Goal: Task Accomplishment & Management: Manage account settings

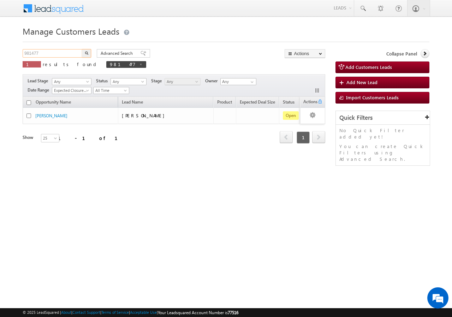
click at [54, 52] on input "981477" at bounding box center [53, 53] width 60 height 8
type input "9"
paste input "985192"
type input "985192"
click at [82, 49] on button "button" at bounding box center [86, 53] width 9 height 8
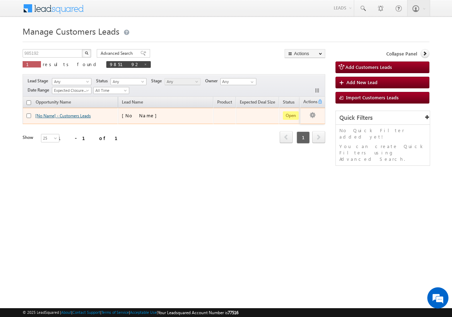
click at [52, 116] on link "[No Name] - Customers Leads" at bounding box center [62, 115] width 55 height 5
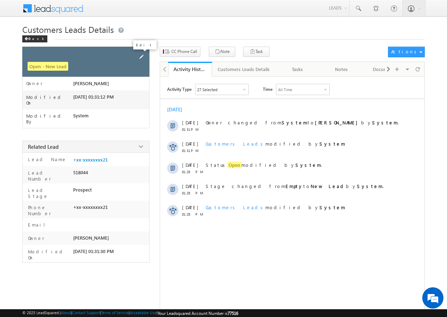
click at [141, 55] on span at bounding box center [142, 57] width 8 height 8
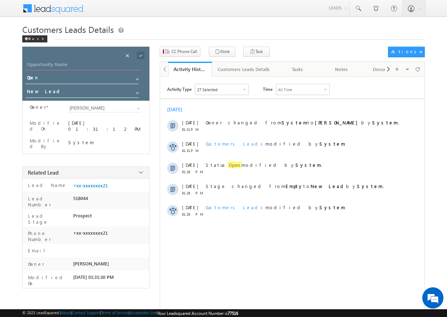
click at [81, 66] on input "Opportunity Name" at bounding box center [82, 65] width 115 height 10
paste input "[PERSON_NAME]"
type input "[PERSON_NAME]"
click at [140, 54] on span at bounding box center [141, 56] width 8 height 8
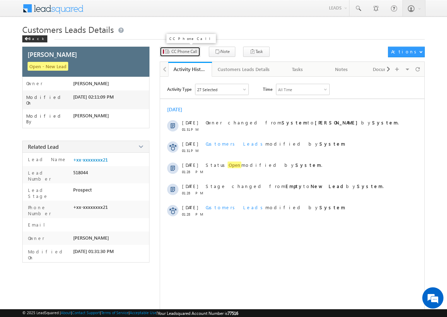
click at [190, 51] on span "CC Phone Call" at bounding box center [184, 51] width 26 height 6
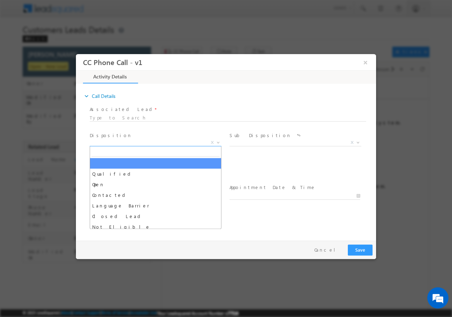
click at [216, 141] on b at bounding box center [218, 142] width 4 height 2
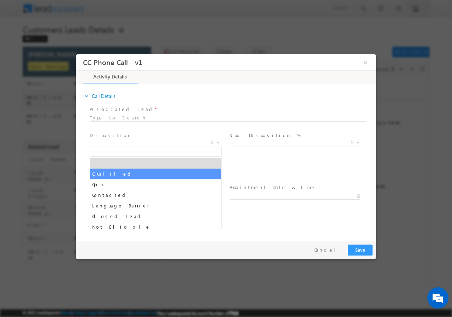
drag, startPoint x: 131, startPoint y: 174, endPoint x: 291, endPoint y: 163, distance: 160.1
select select "Qualified"
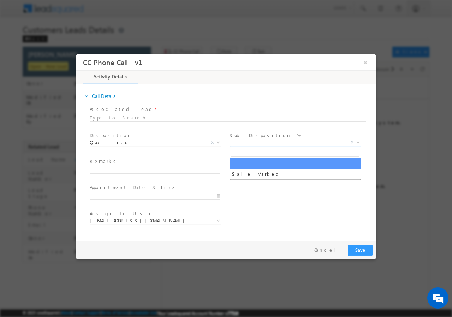
click at [360, 141] on b at bounding box center [358, 142] width 4 height 2
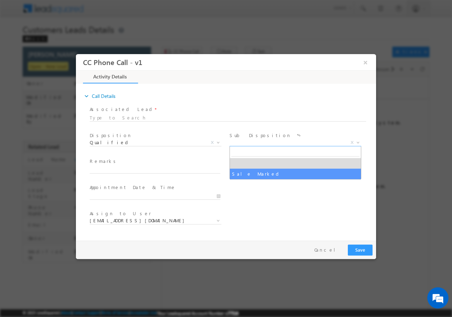
drag, startPoint x: 280, startPoint y: 175, endPoint x: 254, endPoint y: 181, distance: 26.6
select select "Sale Marked"
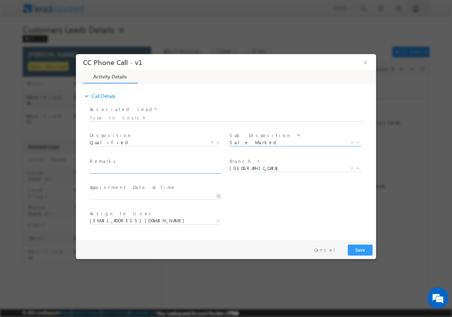
click at [150, 170] on input "text" at bounding box center [155, 169] width 131 height 7
paste input "[PERSON_NAME] // AGE-[DEMOGRAPHIC_DATA] // VB_Clickers // 985192 // 9897591321 …"
type input "[PERSON_NAME] // AGE-[DEMOGRAPHIC_DATA] // VB_Clickers // 985192 // 9897591321 …"
click at [201, 195] on input "[DATE] 1:59 PM" at bounding box center [155, 195] width 131 height 7
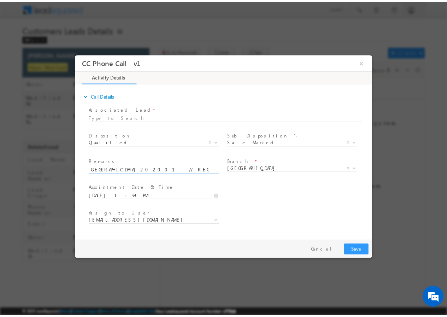
scroll to position [0, 0]
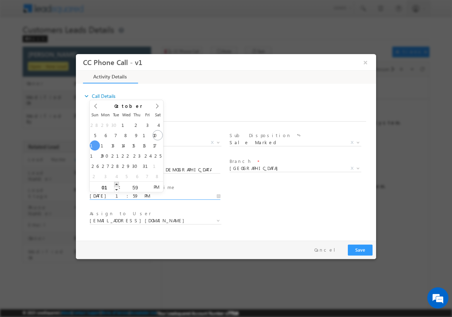
type input "[DATE] 2:59 PM"
type input "02"
click at [115, 183] on span at bounding box center [116, 183] width 5 height 5
type input "[DATE] 1:59 PM"
type input "01"
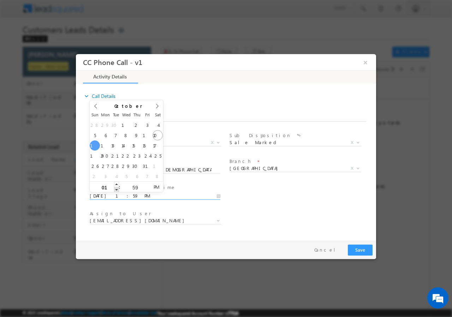
click at [116, 189] on span at bounding box center [116, 189] width 5 height 5
type input "[DATE] 2:59 PM"
type input "02"
click at [117, 182] on span at bounding box center [116, 183] width 5 height 5
type input "[DATE] 3:59 PM"
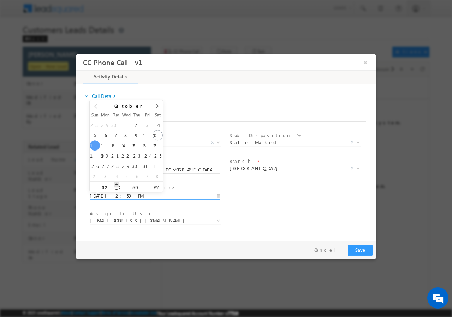
type input "03"
click at [117, 182] on span at bounding box center [116, 183] width 5 height 5
type input "[DATE] 4:59 PM"
type input "04"
click at [117, 182] on span at bounding box center [116, 183] width 5 height 5
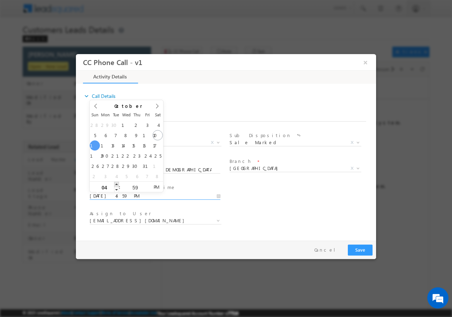
type input "[DATE] 5:59 PM"
type input "05"
click at [117, 182] on span at bounding box center [116, 183] width 5 height 5
type input "[DATE] 6:59 PM"
type input "06"
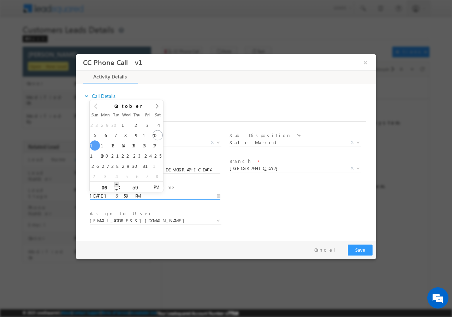
click at [117, 182] on span at bounding box center [116, 183] width 5 height 5
type input "[DATE] 7:59 PM"
type input "07"
click at [117, 182] on span at bounding box center [116, 183] width 5 height 5
type input "[DATE] 8:59 PM"
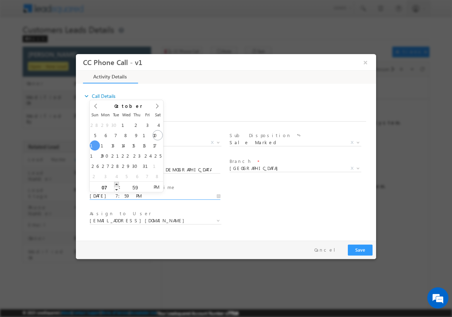
type input "08"
click at [117, 182] on span at bounding box center [116, 183] width 5 height 5
type input "[DATE] 9:59 PM"
type input "09"
click at [117, 182] on span at bounding box center [116, 183] width 5 height 5
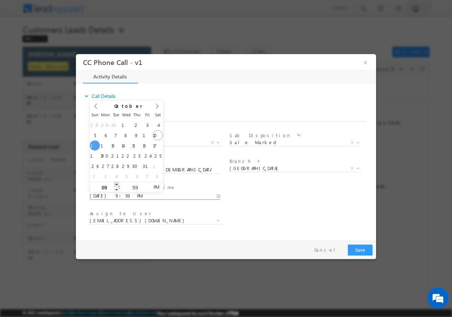
type input "[DATE] 10:59 PM"
type input "10"
click at [117, 182] on span at bounding box center [116, 183] width 5 height 5
type input "[DATE] 11:59 PM"
type input "11"
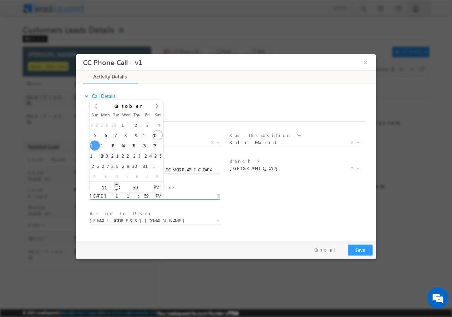
click at [117, 182] on span at bounding box center [116, 183] width 5 height 5
type input "[DATE] 12:00 AM"
type input "12"
type input "00"
click at [146, 185] on span at bounding box center [147, 183] width 5 height 5
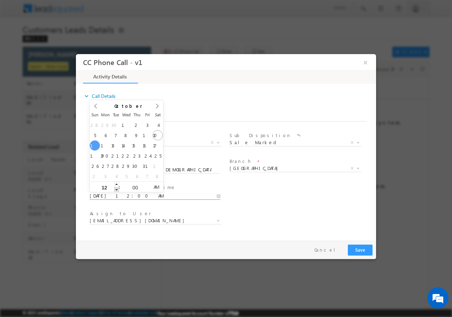
type input "[DATE] 11:00 PM"
type input "11"
click at [116, 188] on span at bounding box center [116, 189] width 5 height 5
click at [304, 205] on div "User Branch * Appointment Date & Time * [DATE] 11:00 PM" at bounding box center [232, 195] width 288 height 26
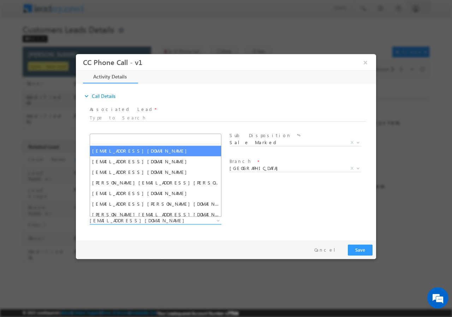
click at [157, 220] on span "[EMAIL_ADDRESS][DOMAIN_NAME]" at bounding box center [147, 220] width 115 height 6
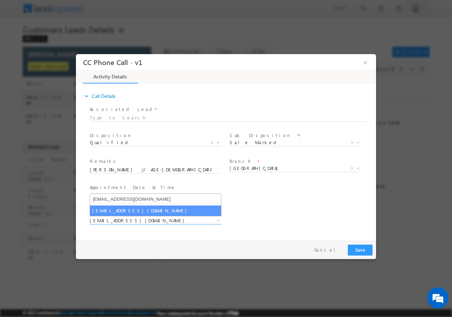
type input "[EMAIL_ADDRESS][DOMAIN_NAME]"
select select "[EMAIL_ADDRESS][DOMAIN_NAME]"
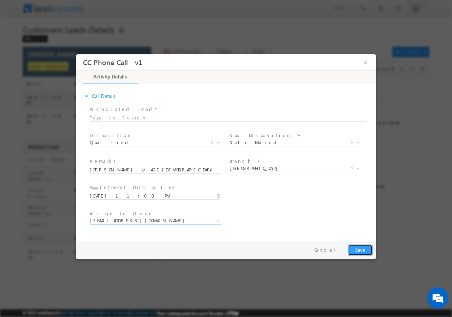
click at [360, 248] on button "Save" at bounding box center [360, 249] width 25 height 11
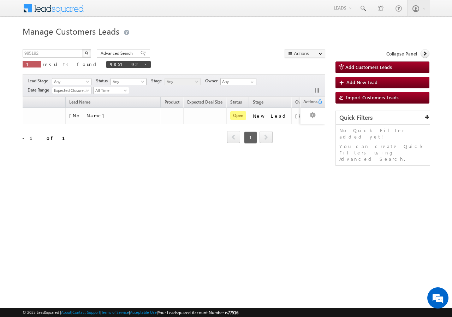
scroll to position [0, 62]
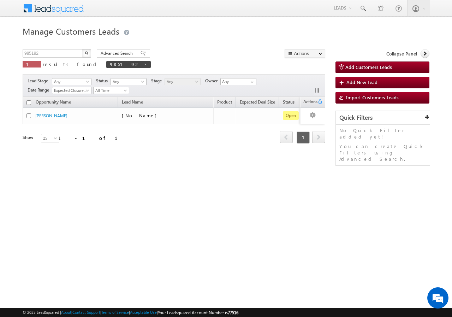
drag, startPoint x: 297, startPoint y: 152, endPoint x: 306, endPoint y: 152, distance: 8.8
click at [298, 152] on div "Opportunity Name Lead Name Product Expected Deal Size Status Stage Owner Action…" at bounding box center [174, 124] width 303 height 55
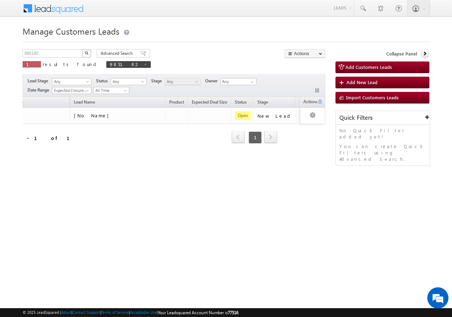
scroll to position [0, 62]
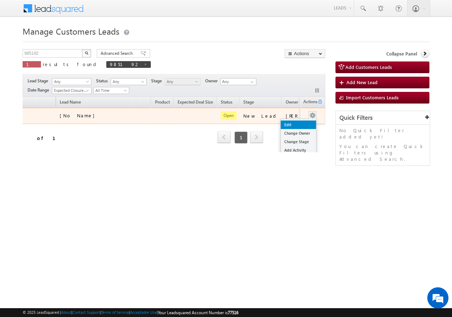
click at [293, 124] on link "Edit" at bounding box center [298, 125] width 35 height 8
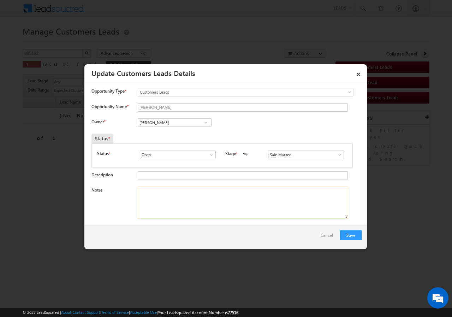
click at [190, 196] on textarea "Notes" at bounding box center [243, 203] width 211 height 32
click at [158, 202] on textarea "Notes" at bounding box center [243, 203] width 211 height 32
paste textarea "OMVEER SINGH // AGE-40 // VB_Clickers // 985192 // 9897591321 // Aligarh-202001…"
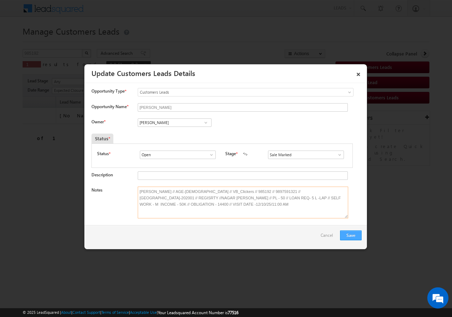
type textarea "OMVEER SINGH // AGE-40 // VB_Clickers // 985192 // 9897591321 // Aligarh-202001…"
click at [354, 232] on button "Save" at bounding box center [351, 235] width 22 height 10
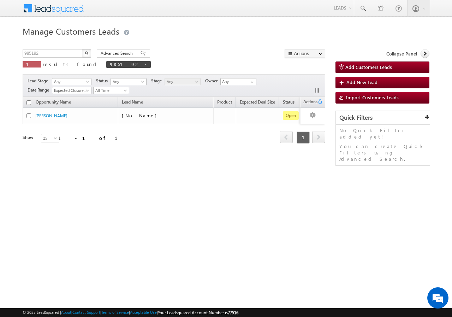
drag, startPoint x: 309, startPoint y: 158, endPoint x: 314, endPoint y: 157, distance: 5.8
click at [309, 157] on div "Opportunity Name Lead Name Product Expected Deal Size Status Stage Owner Action…" at bounding box center [174, 130] width 303 height 66
